Goal: Information Seeking & Learning: Learn about a topic

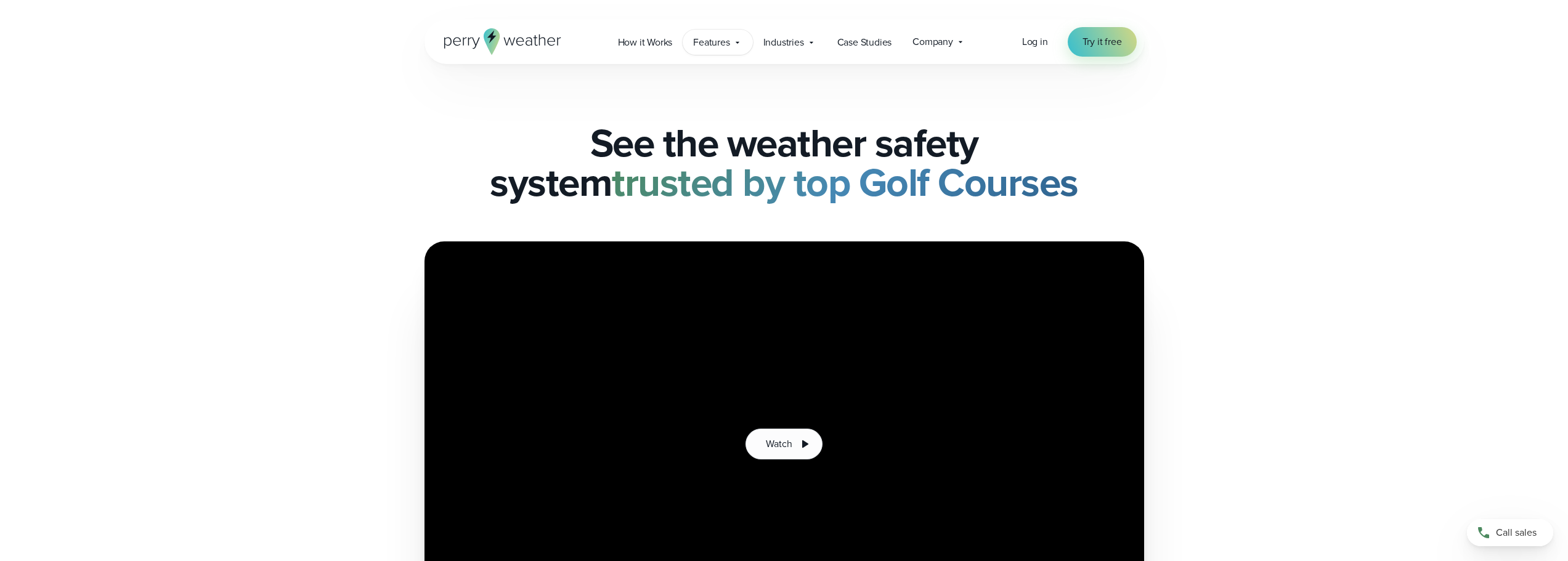
click at [726, 41] on span "Features" at bounding box center [711, 42] width 36 height 15
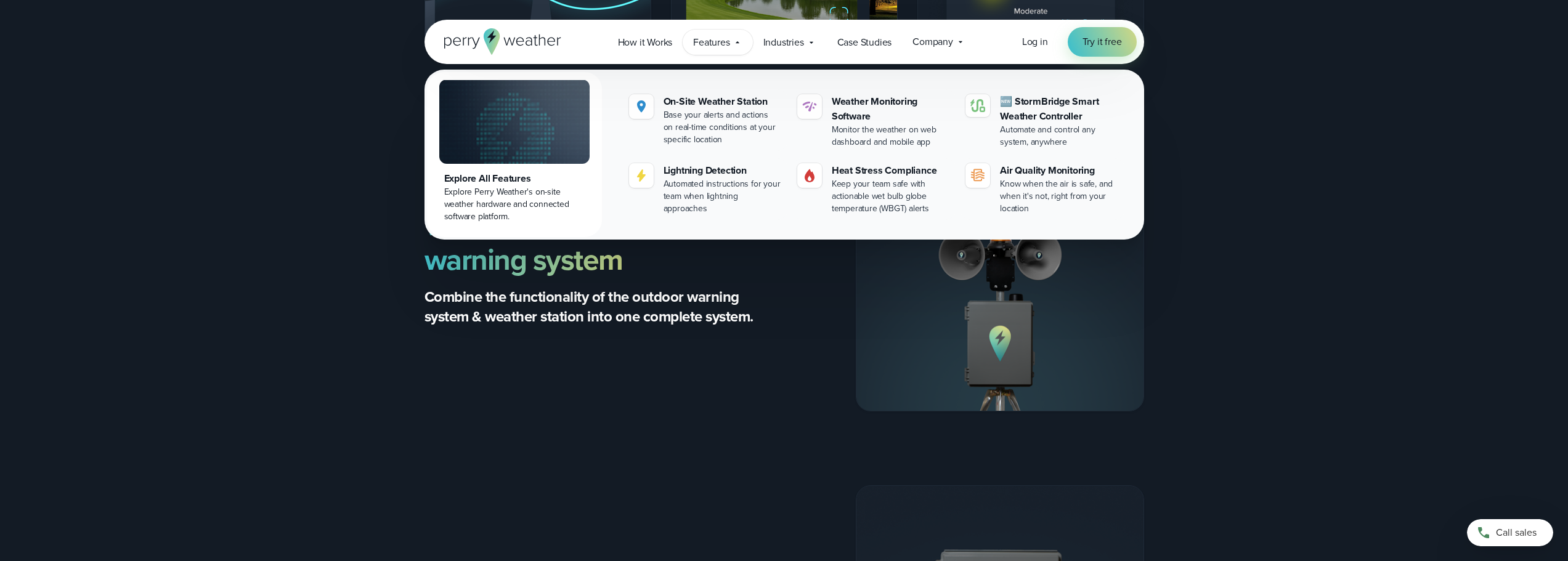
scroll to position [3017, 0]
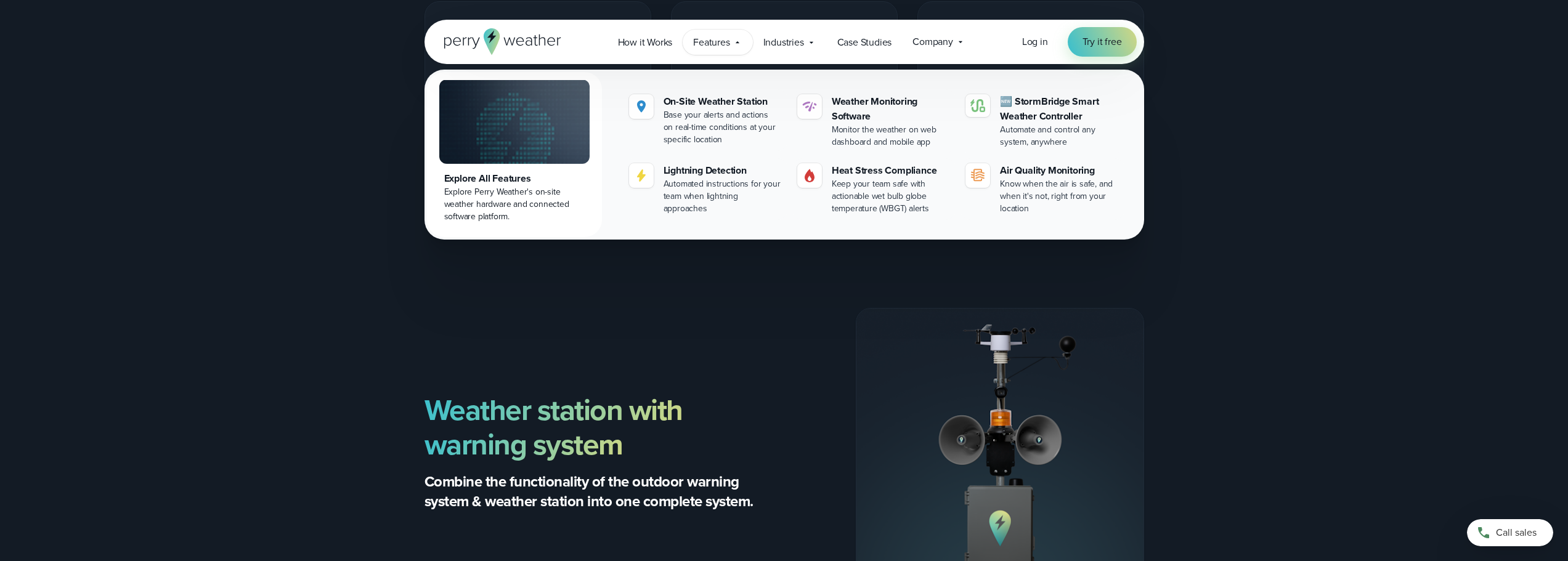
drag, startPoint x: 811, startPoint y: 414, endPoint x: 1258, endPoint y: 174, distance: 507.4
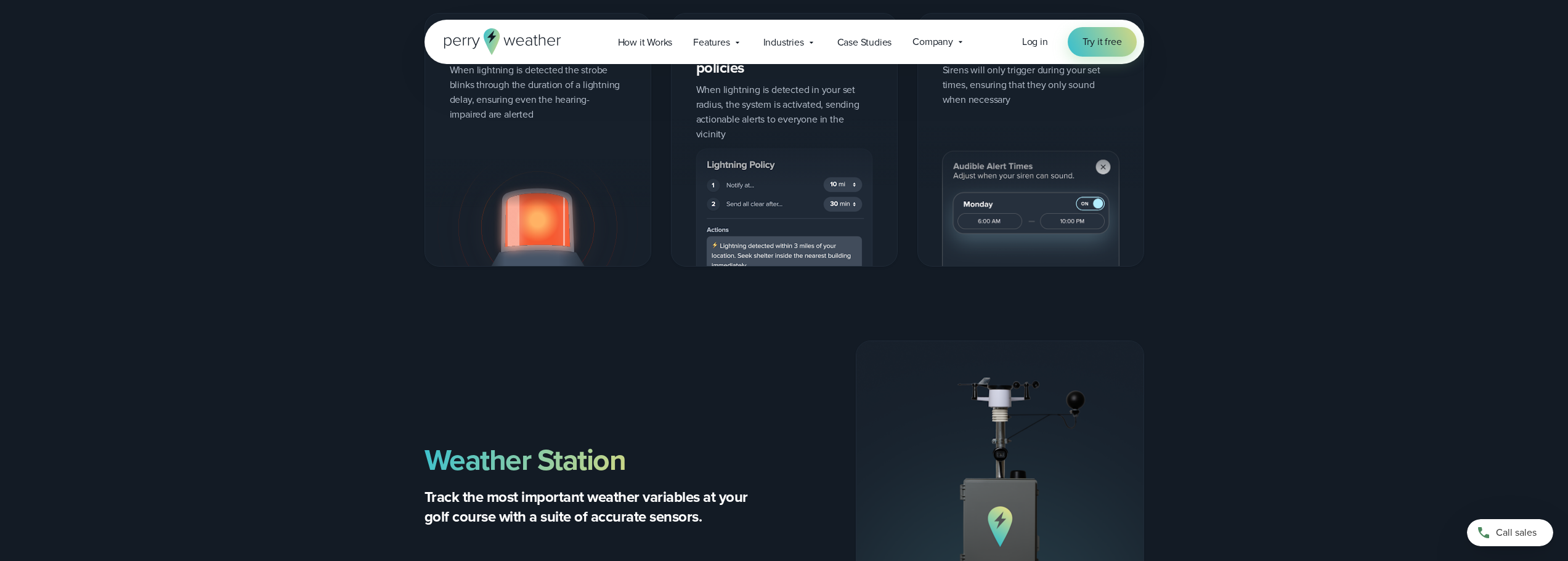
scroll to position [1847, 0]
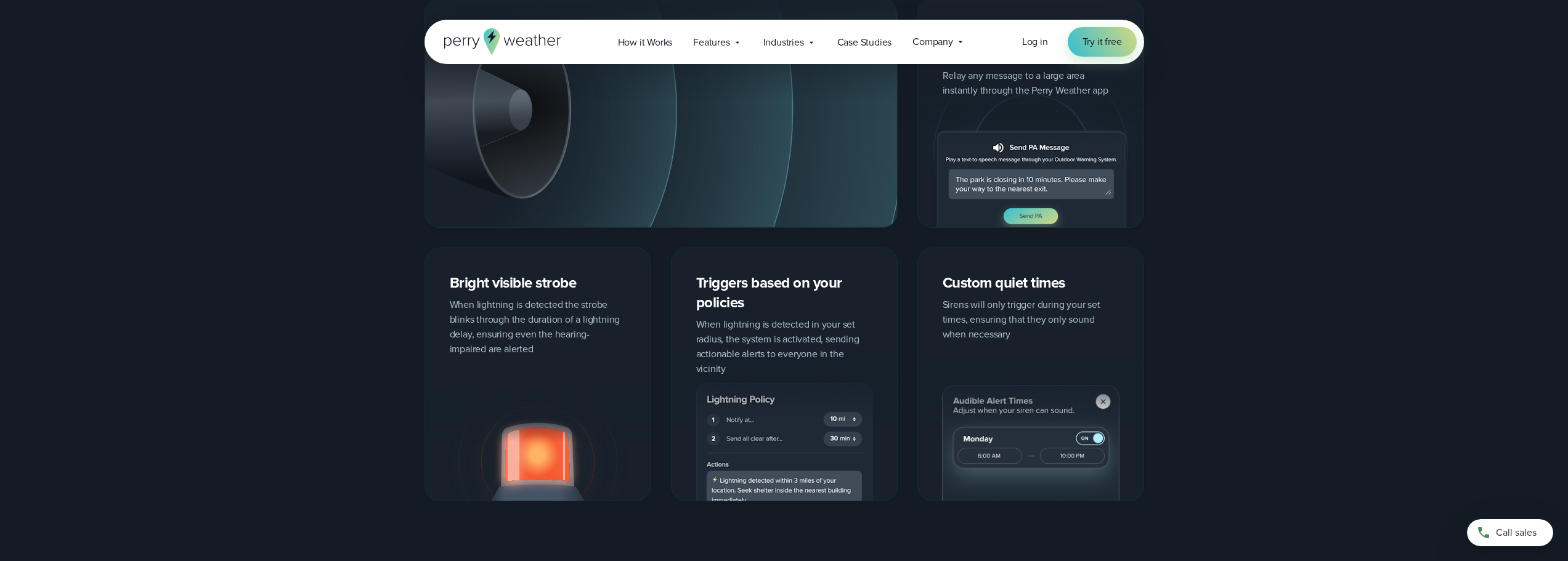
click at [516, 49] on icon at bounding box center [503, 42] width 117 height 27
